Goal: Task Accomplishment & Management: Complete application form

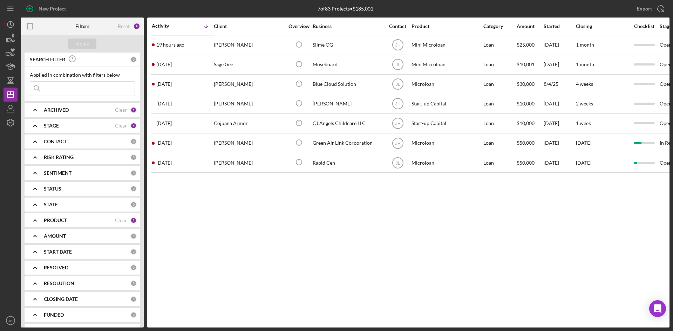
click at [67, 224] on div "PRODUCT Clear 3" at bounding box center [90, 220] width 93 height 14
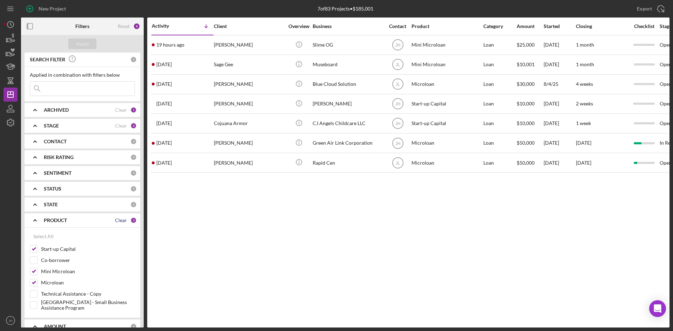
click at [121, 220] on div "Clear" at bounding box center [121, 221] width 12 height 6
checkbox input "false"
click at [32, 303] on input "[GEOGRAPHIC_DATA] - Small Business Assistance Program" at bounding box center [33, 305] width 7 height 7
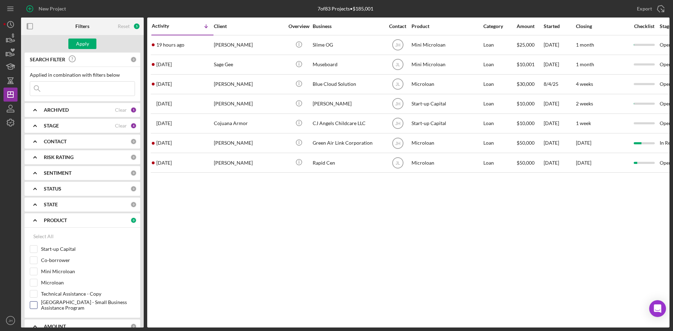
checkbox input "true"
click at [85, 48] on div "Apply" at bounding box center [82, 44] width 13 height 11
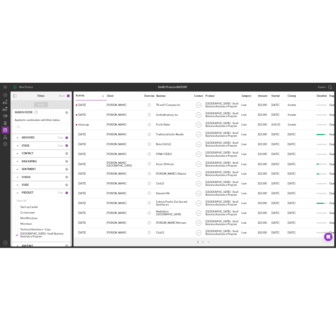
scroll to position [210, 0]
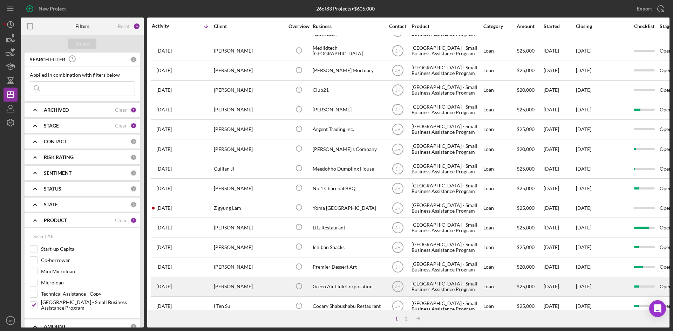
click at [245, 274] on div "[PERSON_NAME]" at bounding box center [249, 267] width 70 height 19
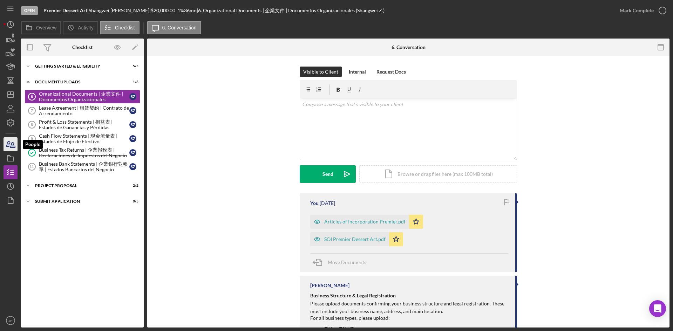
click at [9, 142] on icon "button" at bounding box center [8, 144] width 4 height 5
